Goal: Task Accomplishment & Management: Complete application form

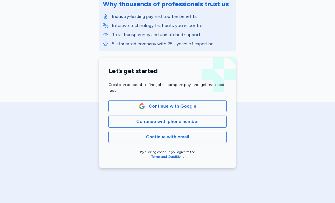
scroll to position [83, 0]
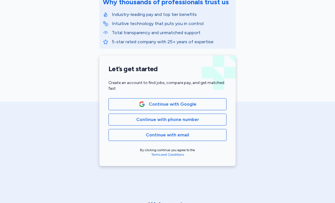
click at [202, 131] on button "Continue with email" at bounding box center [168, 135] width 118 height 12
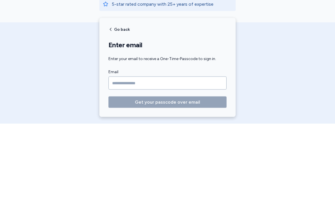
scroll to position [41, 0]
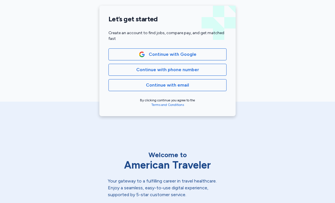
scroll to position [113, 0]
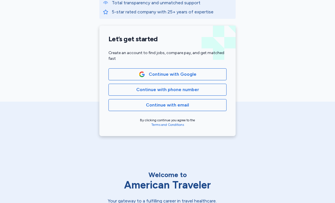
click at [184, 72] on span "Continue with Google" at bounding box center [173, 74] width 48 height 7
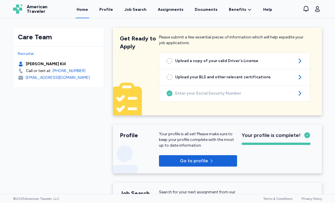
click at [136, 10] on div "Job Search" at bounding box center [135, 10] width 22 height 6
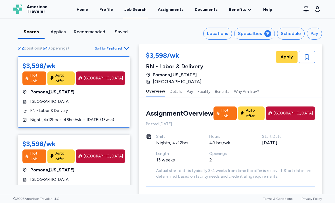
click at [265, 34] on button "Specialties" at bounding box center [254, 34] width 41 height 12
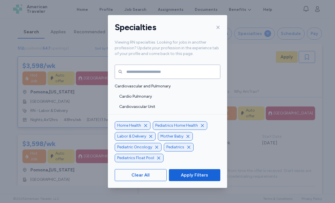
click at [145, 128] on icon "button" at bounding box center [146, 125] width 5 height 5
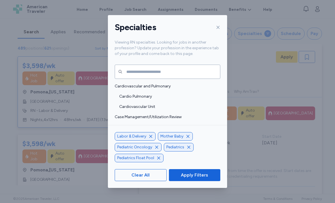
click at [151, 138] on icon "button" at bounding box center [151, 136] width 5 height 5
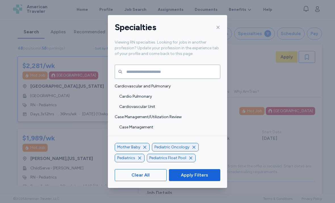
scroll to position [1, 0]
click at [195, 151] on div "Pediatric Oncology" at bounding box center [175, 147] width 47 height 9
click at [193, 148] on icon "button" at bounding box center [194, 146] width 3 height 3
click at [200, 178] on span "Apply Filters" at bounding box center [194, 174] width 27 height 7
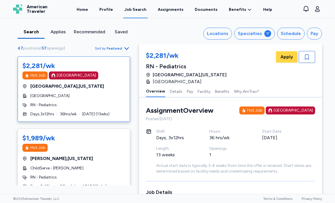
click at [268, 34] on icon at bounding box center [268, 33] width 5 height 5
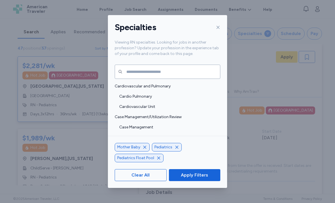
click at [175, 149] on icon "button" at bounding box center [177, 147] width 5 height 5
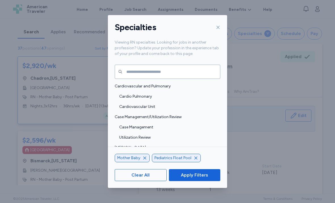
click at [194, 160] on icon "button" at bounding box center [196, 157] width 5 height 5
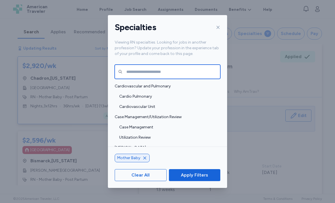
click at [180, 65] on input "text" at bounding box center [168, 72] width 106 height 14
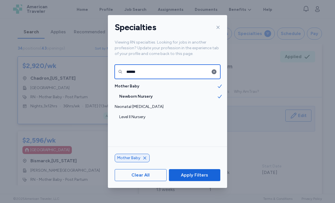
type input "******"
click at [149, 114] on span "Level II Nursery" at bounding box center [168, 117] width 98 height 6
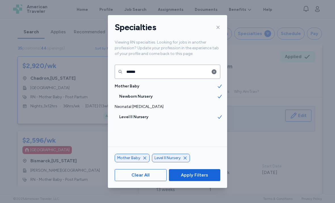
click at [198, 178] on span "Apply Filters" at bounding box center [194, 174] width 27 height 7
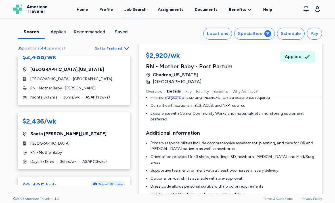
scroll to position [155, 0]
click at [106, 155] on div "RN - Mother Baby" at bounding box center [73, 153] width 103 height 6
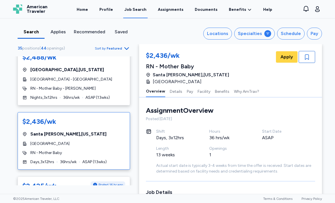
click at [288, 55] on span "Apply" at bounding box center [287, 56] width 13 height 7
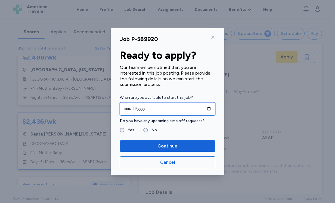
click at [195, 110] on input "date" at bounding box center [167, 108] width 95 height 13
type input "**********"
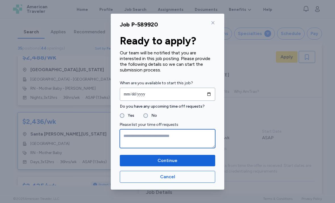
click at [156, 133] on textarea at bounding box center [167, 138] width 95 height 19
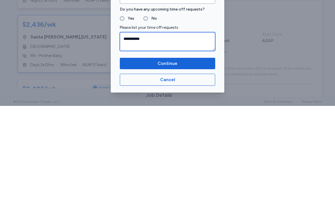
type textarea "**********"
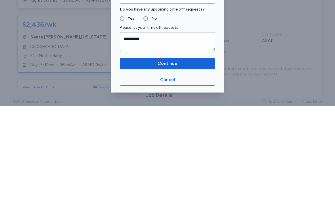
click at [180, 157] on span "Continue" at bounding box center [167, 160] width 86 height 7
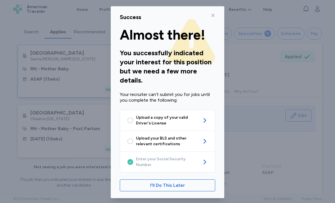
scroll to position [3, 0]
click at [183, 182] on span "I'll Do This Later" at bounding box center [167, 185] width 35 height 7
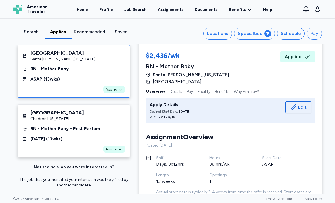
scroll to position [11, 0]
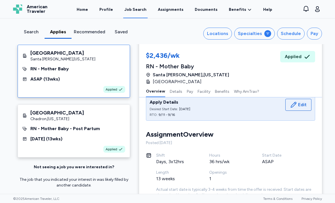
click at [302, 53] on div "Applied" at bounding box center [297, 56] width 35 height 11
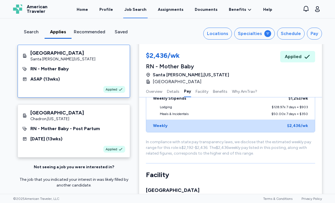
scroll to position [589, 0]
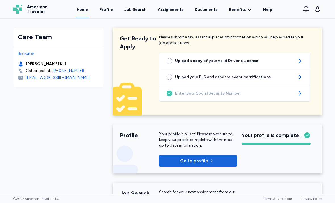
click at [136, 8] on div "Job Search" at bounding box center [135, 10] width 22 height 6
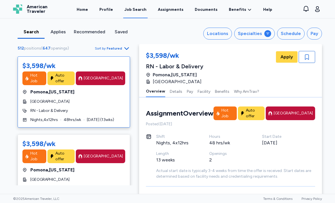
click at [264, 31] on button "Specialties" at bounding box center [254, 34] width 41 height 12
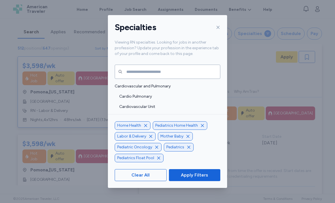
click at [144, 128] on icon "button" at bounding box center [146, 125] width 5 height 5
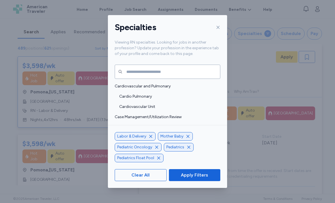
click at [149, 138] on span "button" at bounding box center [151, 136] width 5 height 5
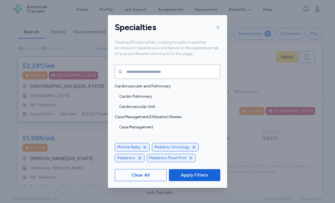
scroll to position [1, 0]
click at [193, 149] on icon "button" at bounding box center [194, 147] width 5 height 5
click at [176, 149] on icon "button" at bounding box center [177, 147] width 5 height 5
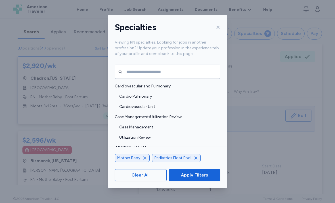
click at [194, 162] on div "Pediatrics Float Pool" at bounding box center [176, 157] width 49 height 9
click at [191, 162] on div "Pediatrics Float Pool" at bounding box center [176, 157] width 49 height 9
click at [195, 160] on icon "button" at bounding box center [196, 157] width 5 height 5
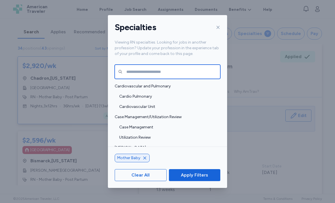
click at [179, 65] on input "text" at bounding box center [168, 72] width 106 height 14
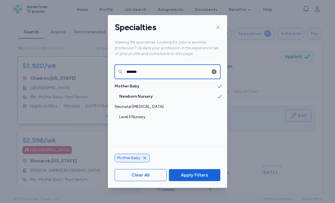
type input "*******"
click at [168, 114] on span "Level II Nursery" at bounding box center [168, 117] width 98 height 6
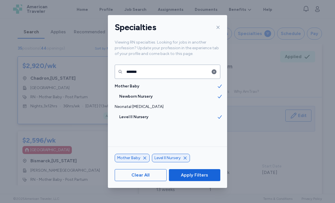
click at [203, 178] on span "Apply Filters" at bounding box center [194, 174] width 27 height 7
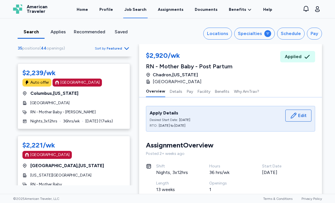
scroll to position [557, 0]
click at [104, 102] on div "$2,239/wk Auto offer [GEOGRAPHIC_DATA] [GEOGRAPHIC_DATA] , [US_STATE][GEOGRAPHI…" at bounding box center [74, 95] width 113 height 65
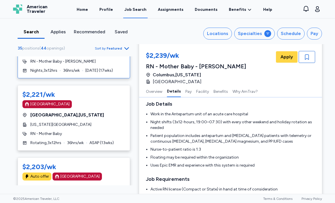
scroll to position [565, 0]
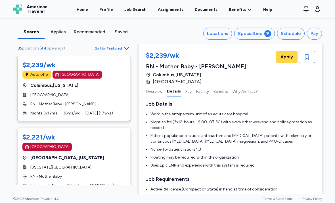
click at [59, 33] on div "Applies" at bounding box center [58, 31] width 22 height 7
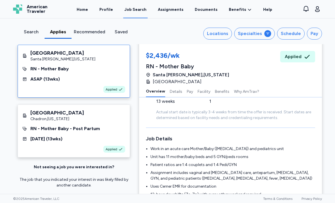
click at [300, 59] on span "Applied" at bounding box center [293, 56] width 17 height 7
